Goal: Communication & Community: Answer question/provide support

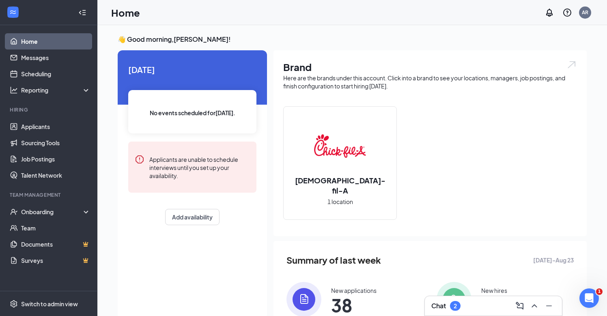
click at [439, 307] on h3 "Chat" at bounding box center [438, 305] width 15 height 9
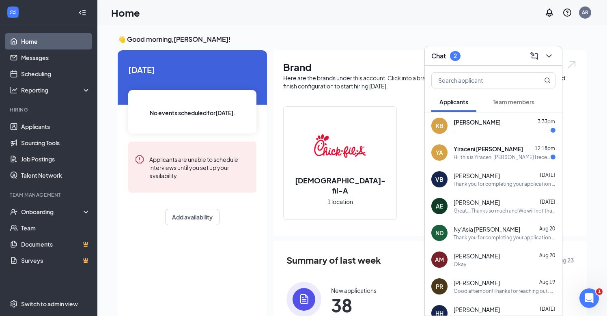
click at [471, 148] on span "Yiraceni [PERSON_NAME]" at bounding box center [488, 149] width 69 height 8
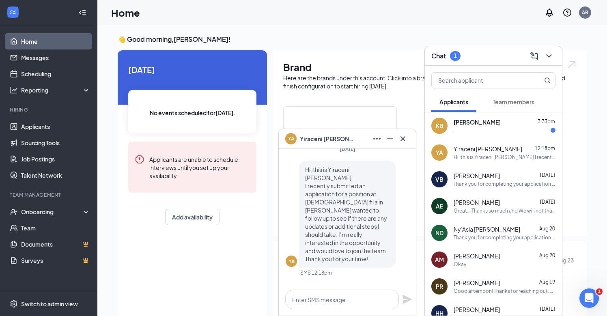
click at [492, 117] on div "KB [PERSON_NAME] 3:33pm ." at bounding box center [493, 125] width 137 height 27
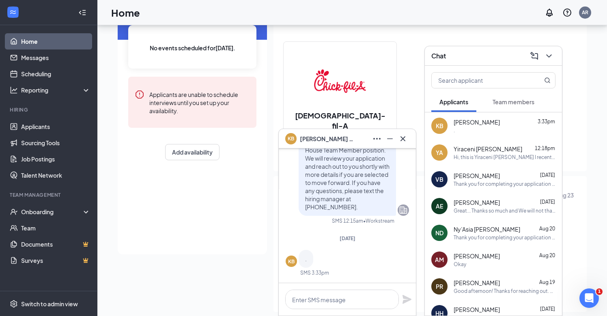
click at [467, 147] on span "Yiraceni [PERSON_NAME]" at bounding box center [488, 149] width 69 height 8
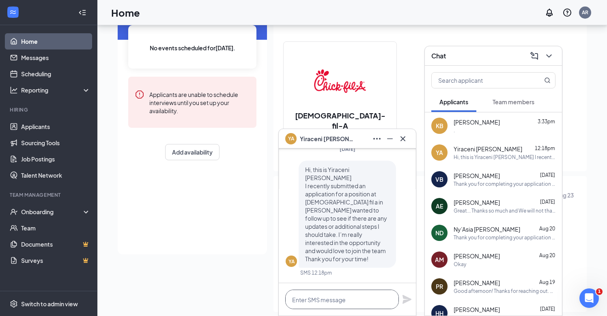
click at [321, 300] on textarea at bounding box center [342, 299] width 114 height 19
type textarea "t"
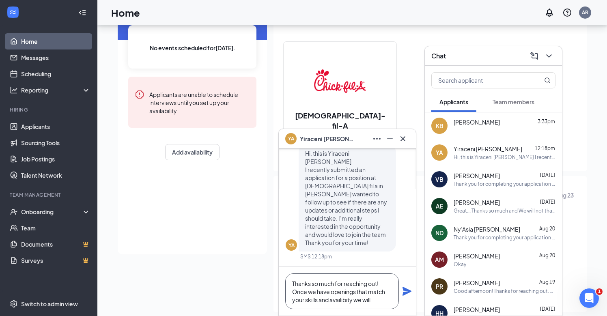
click at [331, 292] on textarea "Thanks so much for reaching out! Once we have openings that match your skills a…" at bounding box center [342, 291] width 114 height 36
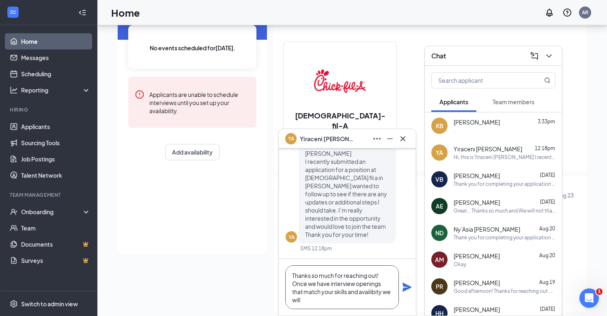
click at [317, 303] on textarea "Thanks so much for reaching out! Once we have interview openings that match you…" at bounding box center [342, 287] width 114 height 44
click at [369, 291] on textarea "Thanks so much for reaching out! Once we have interview openings that match you…" at bounding box center [342, 287] width 114 height 44
click at [319, 299] on textarea "Thanks so much for reaching out! Once we have interview openings that match you…" at bounding box center [342, 287] width 114 height 44
type textarea "Thanks so much for reaching out! Once we have interview openings that match you…"
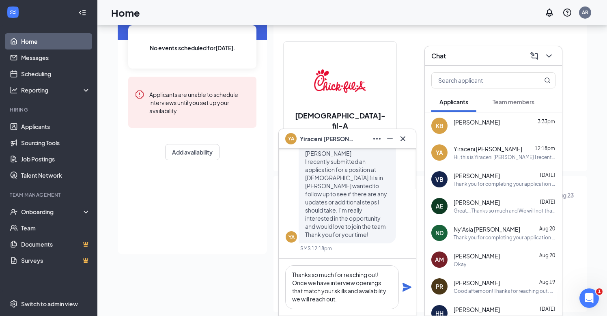
click at [404, 284] on icon "Plane" at bounding box center [406, 287] width 9 height 9
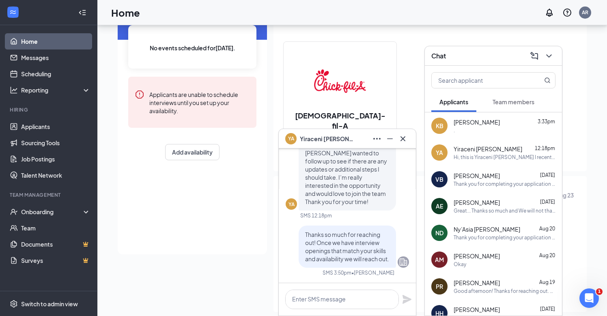
scroll to position [0, 0]
